Goal: Information Seeking & Learning: Learn about a topic

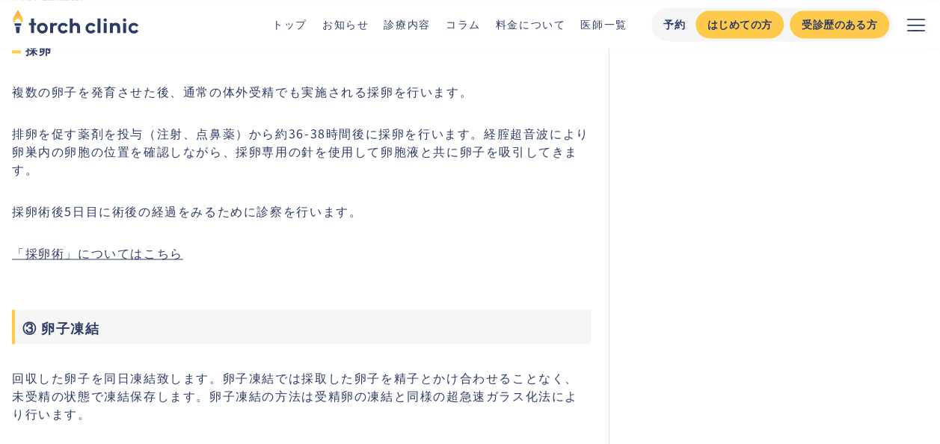
scroll to position [3964, 0]
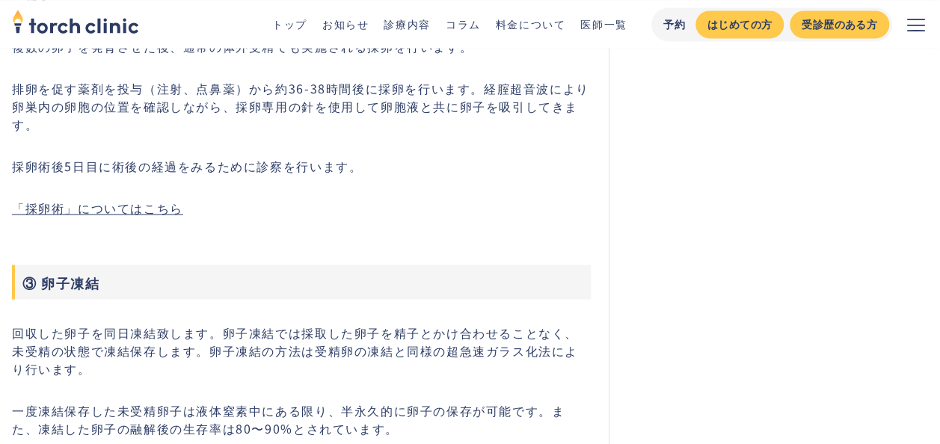
click at [160, 199] on link "「採卵術」についてはこちら" at bounding box center [97, 208] width 171 height 18
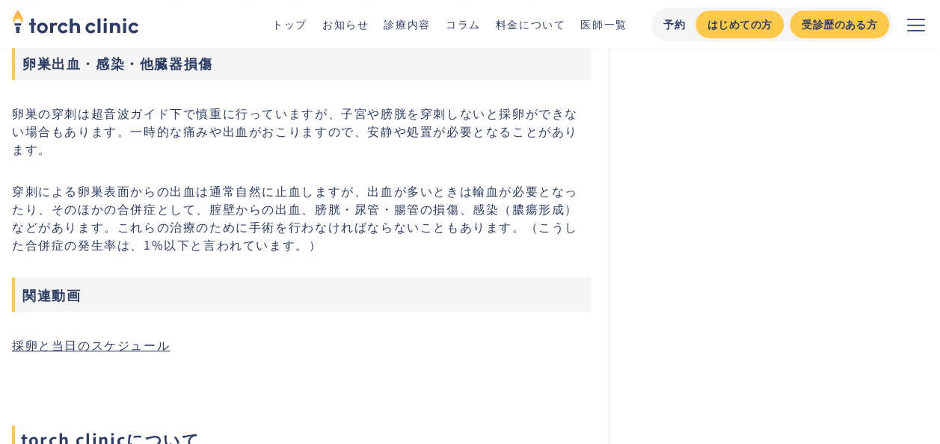
scroll to position [3366, 0]
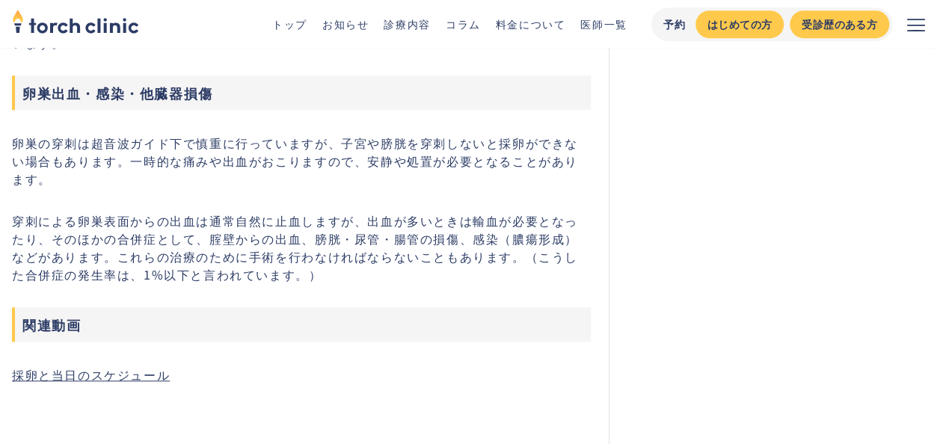
click at [112, 366] on link "採卵と当日のスケジュール" at bounding box center [91, 375] width 158 height 18
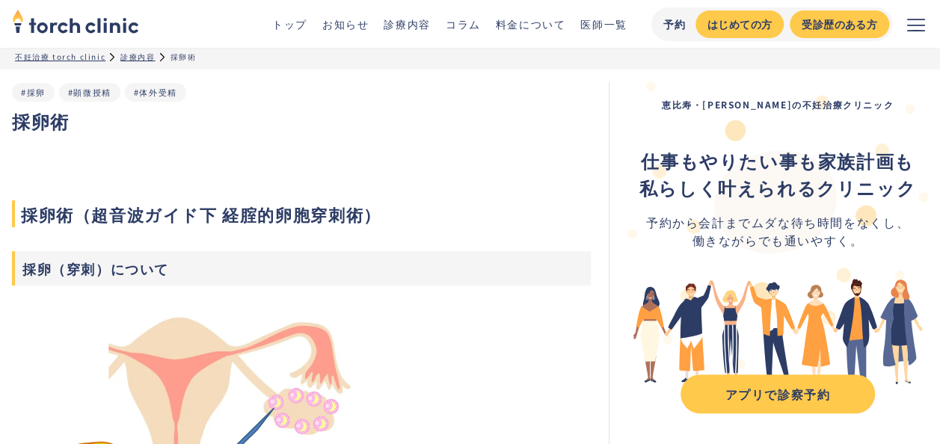
scroll to position [0, 0]
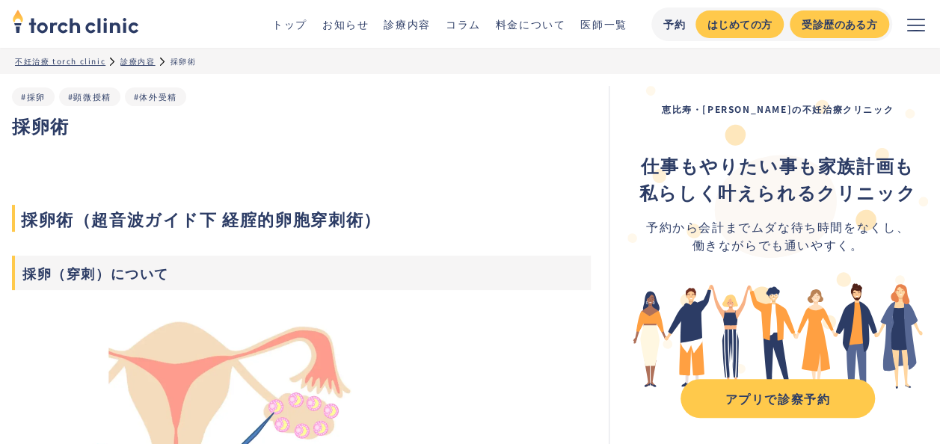
click at [504, 24] on link "料金について" at bounding box center [531, 23] width 70 height 15
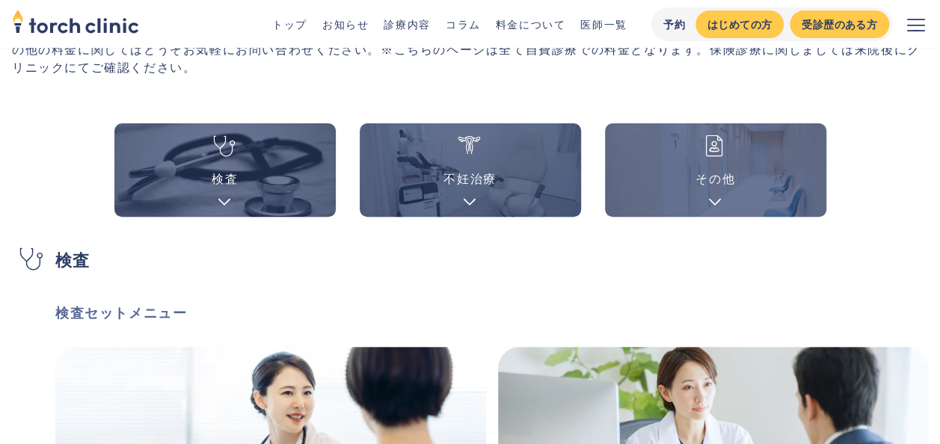
click at [716, 165] on link "その他" at bounding box center [715, 169] width 221 height 93
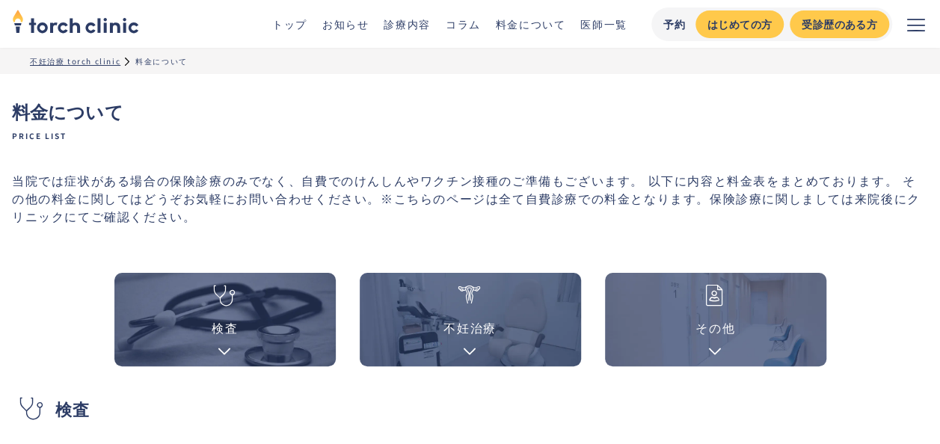
click at [416, 19] on link "診療内容" at bounding box center [407, 23] width 46 height 15
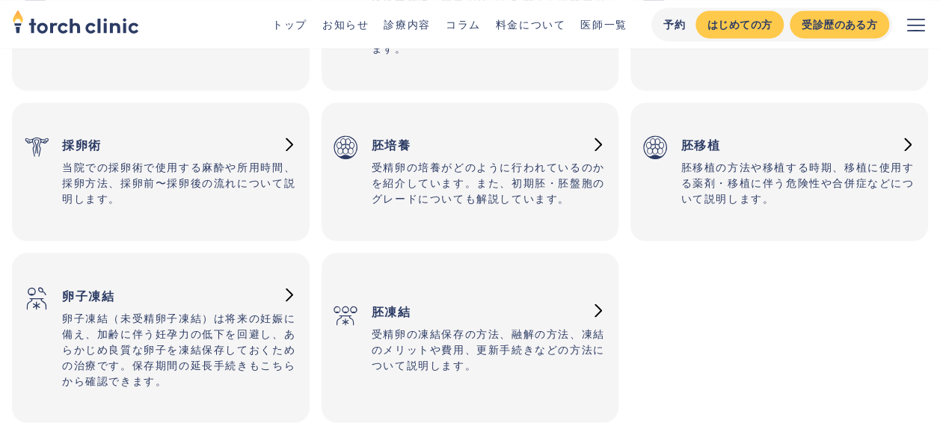
scroll to position [1197, 0]
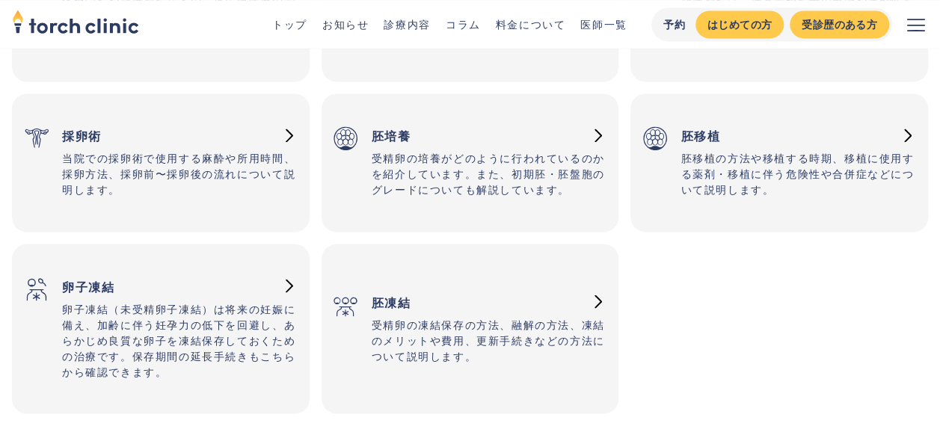
click at [254, 281] on h3 "卵子凍結" at bounding box center [168, 286] width 212 height 30
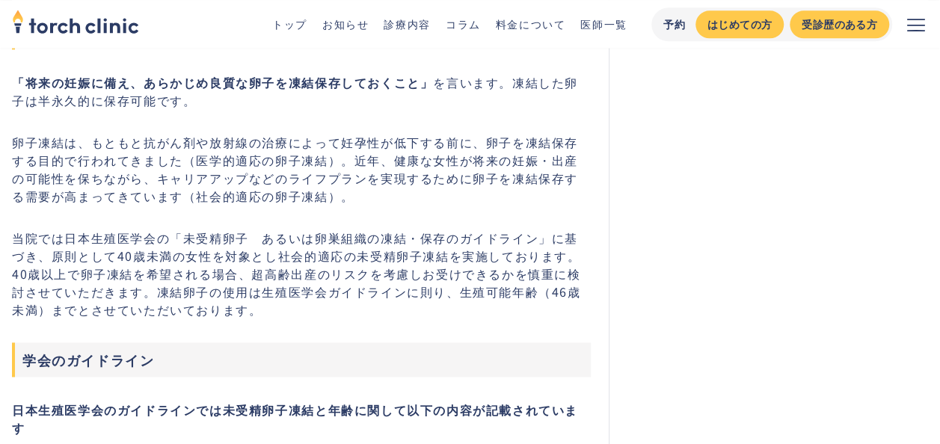
scroll to position [748, 0]
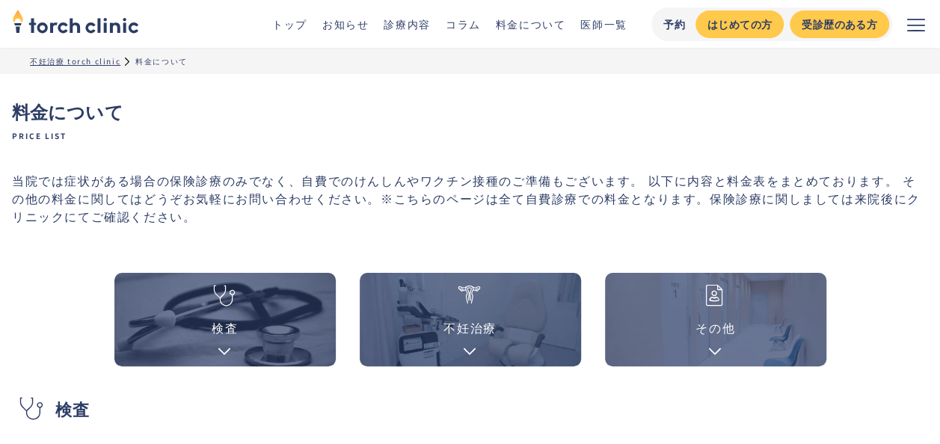
scroll to position [150, 0]
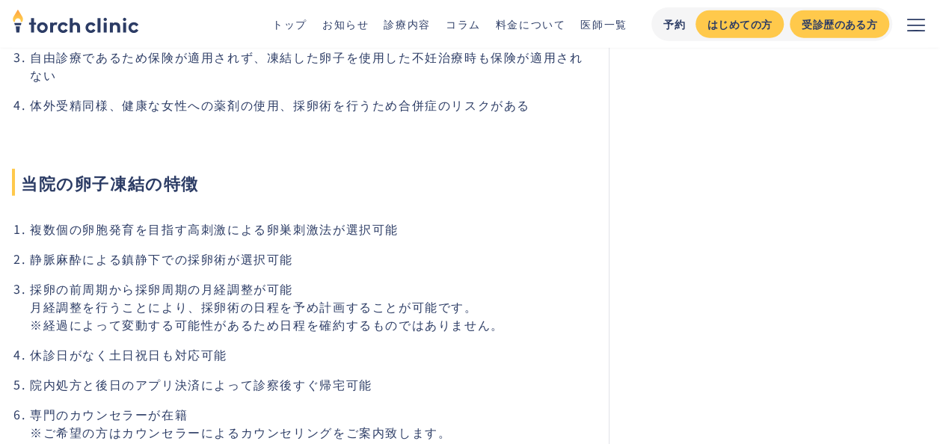
scroll to position [2020, 0]
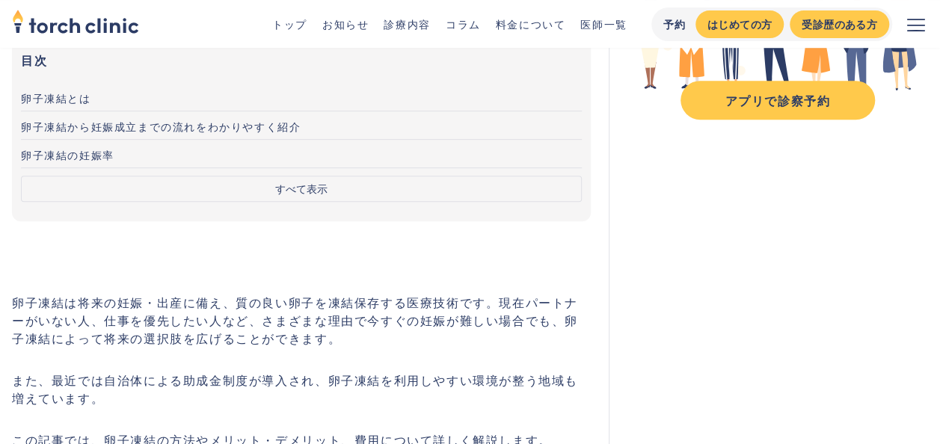
scroll to position [299, 0]
click at [285, 188] on button "すべて表示" at bounding box center [301, 188] width 561 height 26
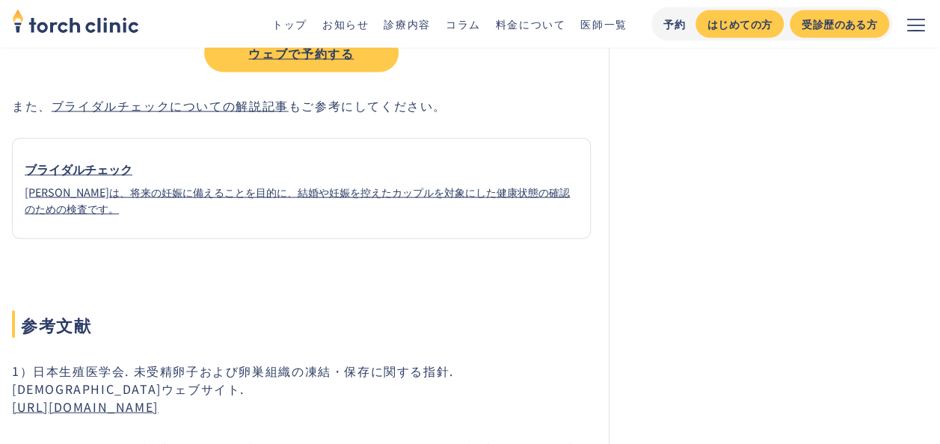
scroll to position [9948, 0]
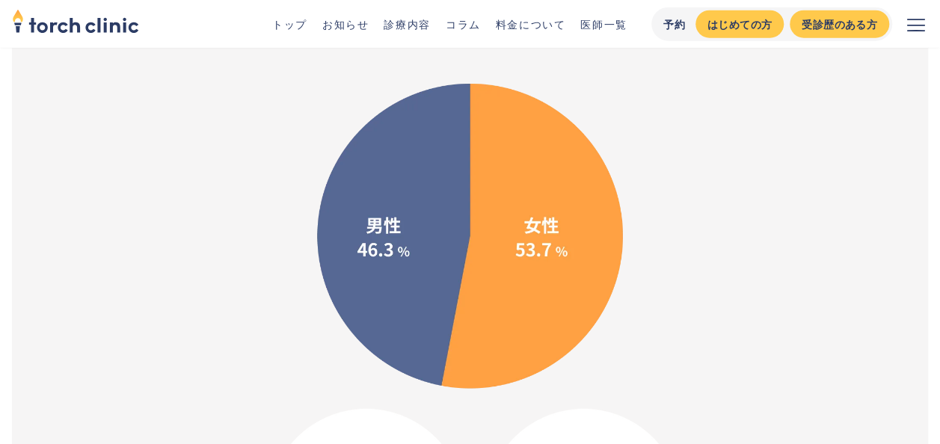
scroll to position [1795, 0]
